Goal: Information Seeking & Learning: Learn about a topic

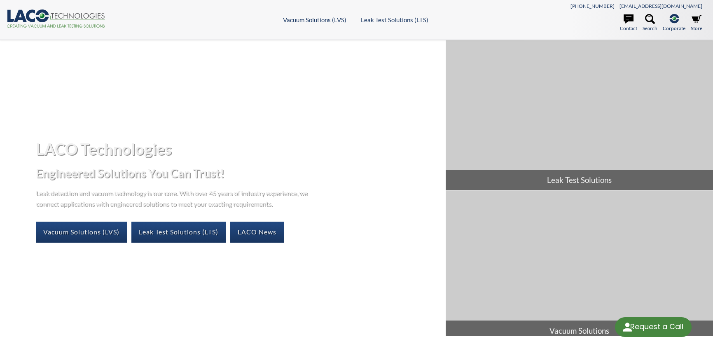
select select "Language Translate Widget"
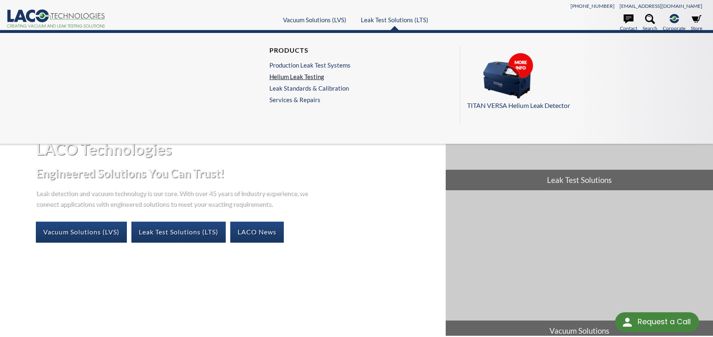
click at [309, 74] on link "Helium Leak Testing" at bounding box center [310, 76] width 81 height 7
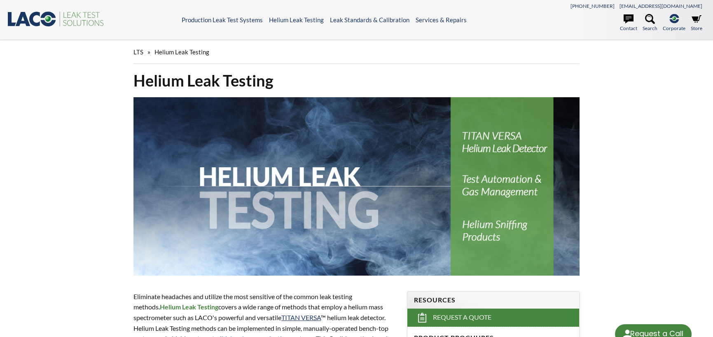
select select "Language Translate Widget"
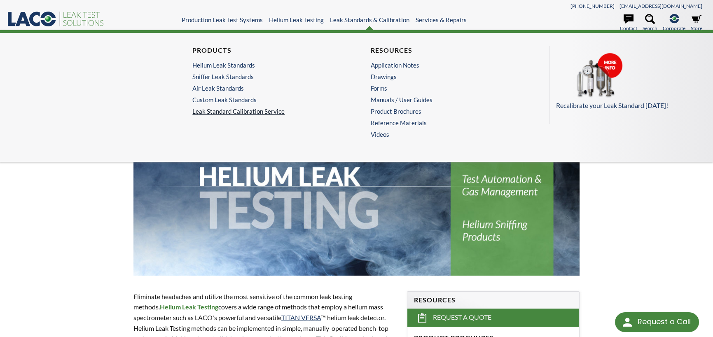
click at [249, 111] on link "Leak Standard Calibration Service" at bounding box center [267, 111] width 150 height 7
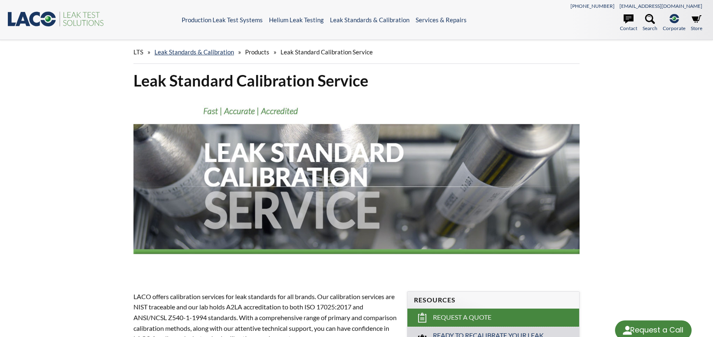
select select "Language Translate Widget"
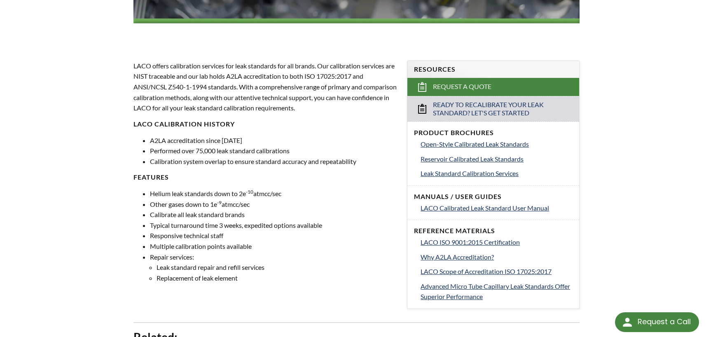
scroll to position [247, 0]
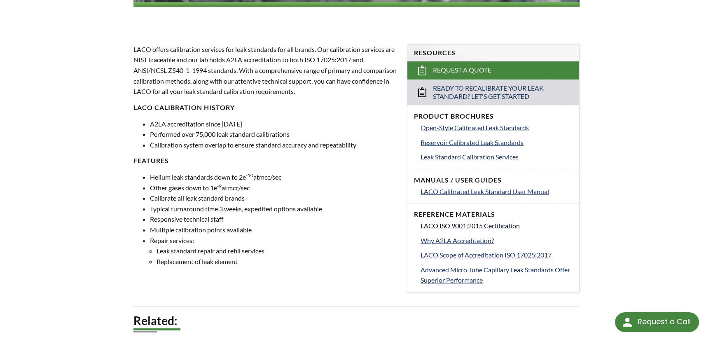
click at [462, 225] on span "LACO ISO 9001:2015 Certification" at bounding box center [470, 226] width 99 height 8
click at [450, 256] on span "LACO Scope of Accreditation ISO 17025:2017" at bounding box center [486, 255] width 131 height 8
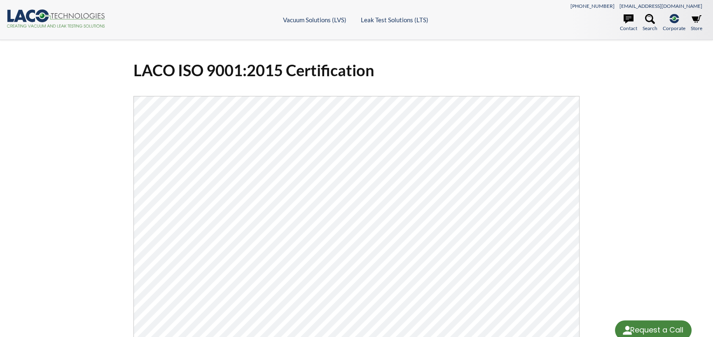
select select "Language Translate Widget"
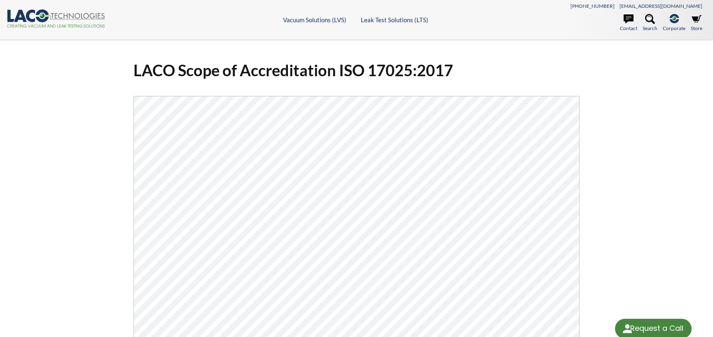
select select "Language Translate Widget"
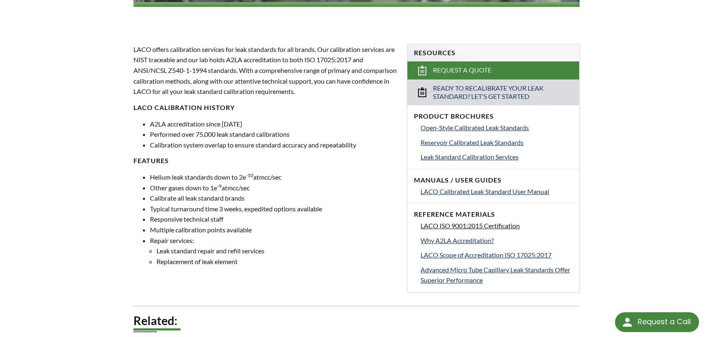
click at [452, 225] on span "LACO ISO 9001:2015 Certification" at bounding box center [470, 226] width 99 height 8
click at [465, 157] on span "Leak Standard Calibration Services" at bounding box center [470, 157] width 98 height 8
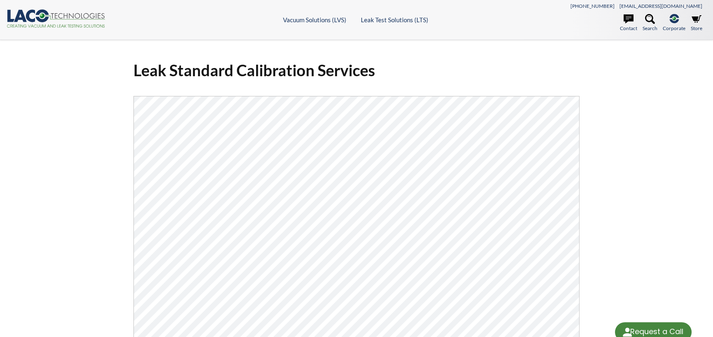
select select "Language Translate Widget"
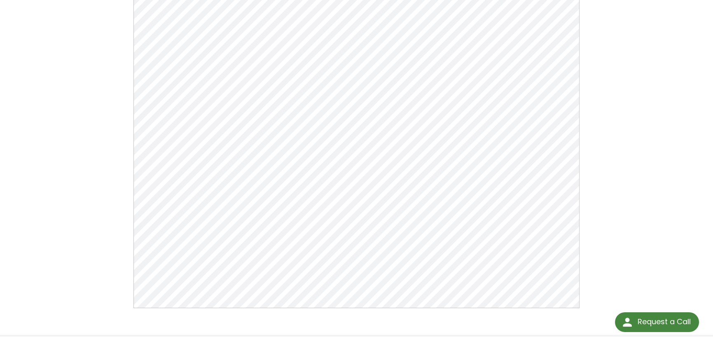
scroll to position [124, 0]
